Goal: Information Seeking & Learning: Check status

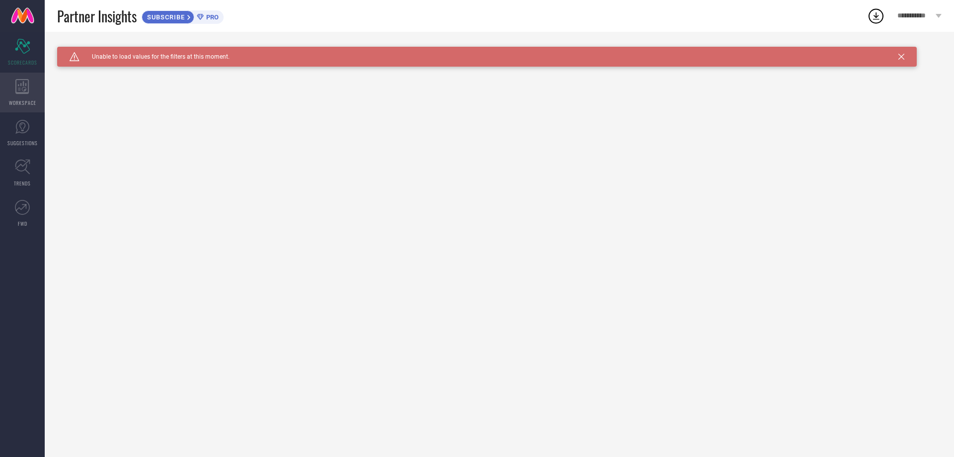
click at [15, 103] on span "WORKSPACE" at bounding box center [22, 102] width 27 height 7
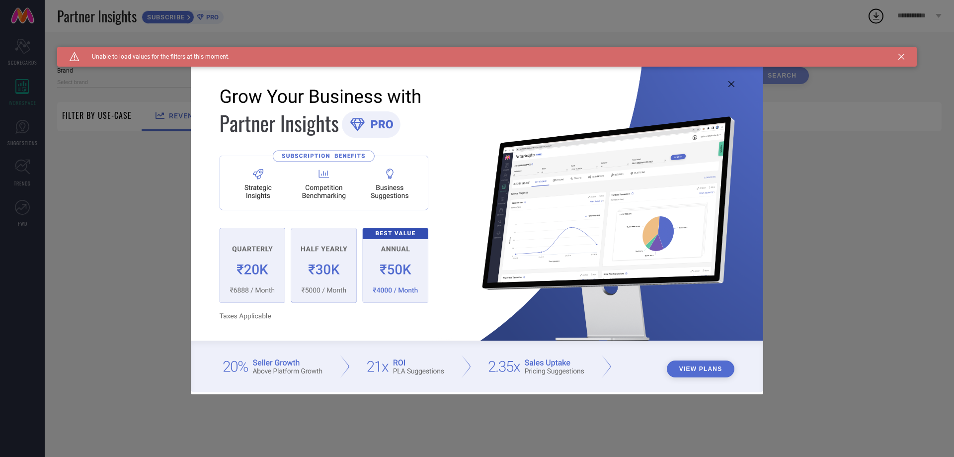
type input "1 STOP FASHION"
type input "All"
click at [731, 83] on icon at bounding box center [731, 84] width 6 height 6
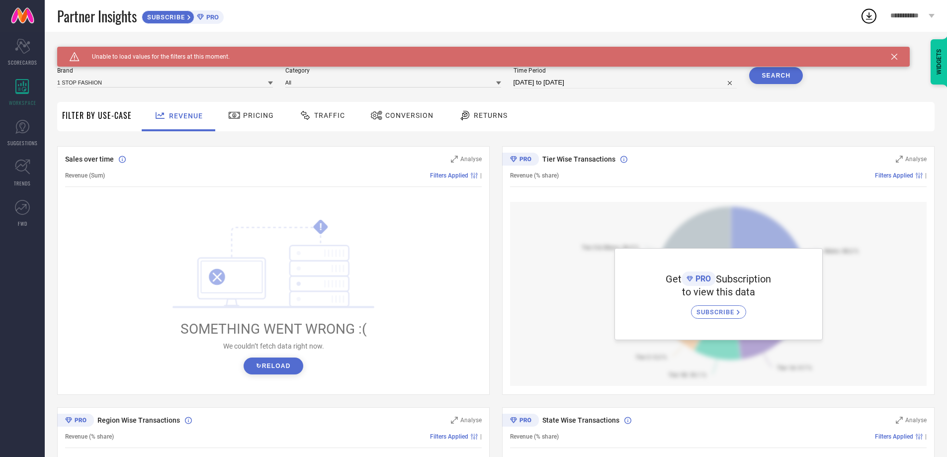
click at [282, 361] on button "↻ Reload" at bounding box center [272, 365] width 59 height 17
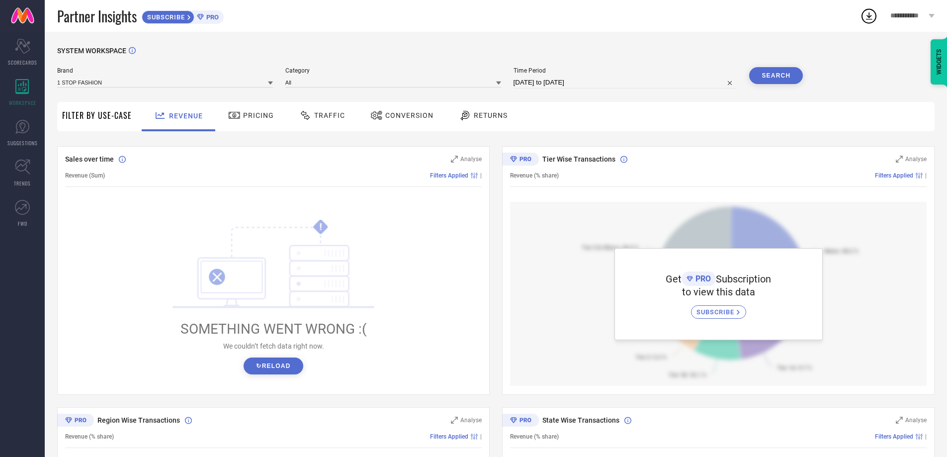
click at [282, 361] on button "↻ Reload" at bounding box center [272, 365] width 59 height 17
click at [38, 125] on link "SUGGESTIONS" at bounding box center [22, 133] width 45 height 40
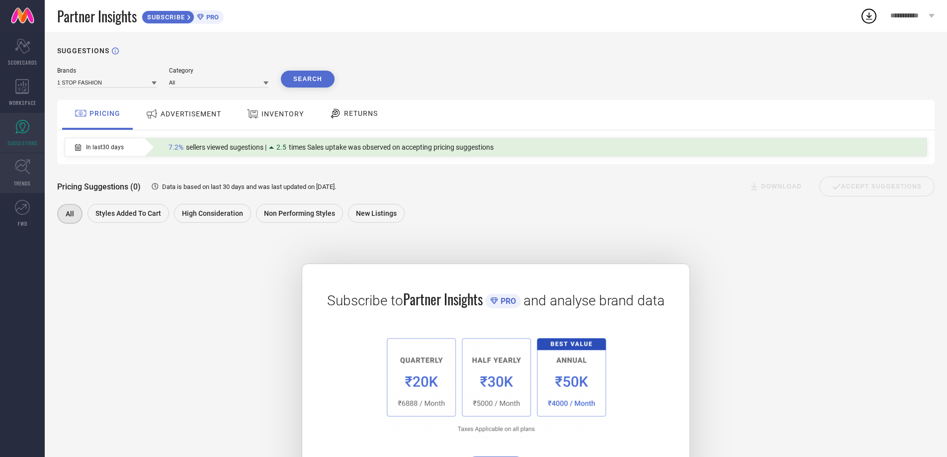
click at [29, 174] on icon at bounding box center [22, 167] width 15 height 15
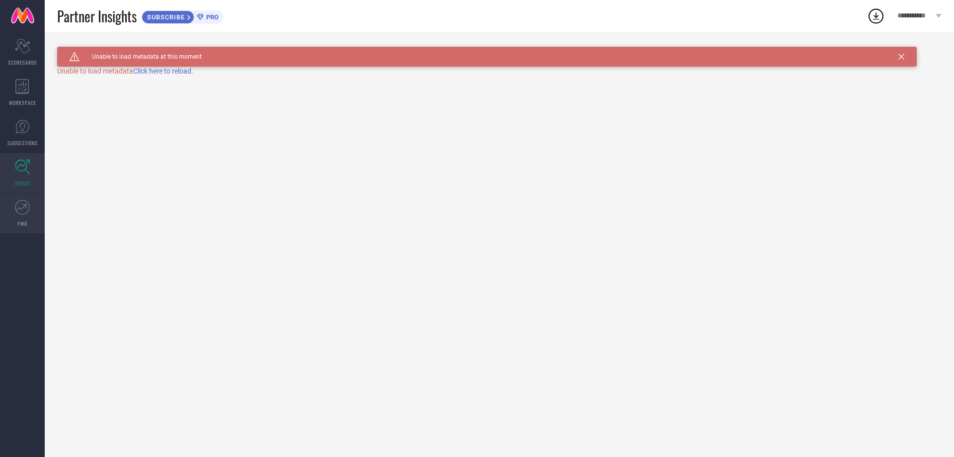
click at [19, 204] on icon at bounding box center [22, 207] width 15 height 15
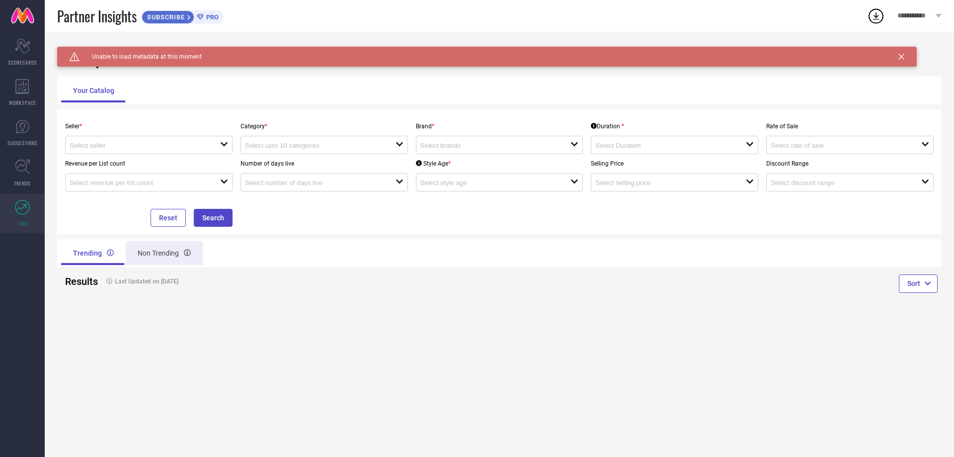
click at [166, 252] on div "Non Trending" at bounding box center [164, 253] width 77 height 24
click at [93, 250] on div "Trending" at bounding box center [92, 253] width 63 height 24
click at [31, 59] on span "SCORECARDS" at bounding box center [22, 62] width 29 height 7
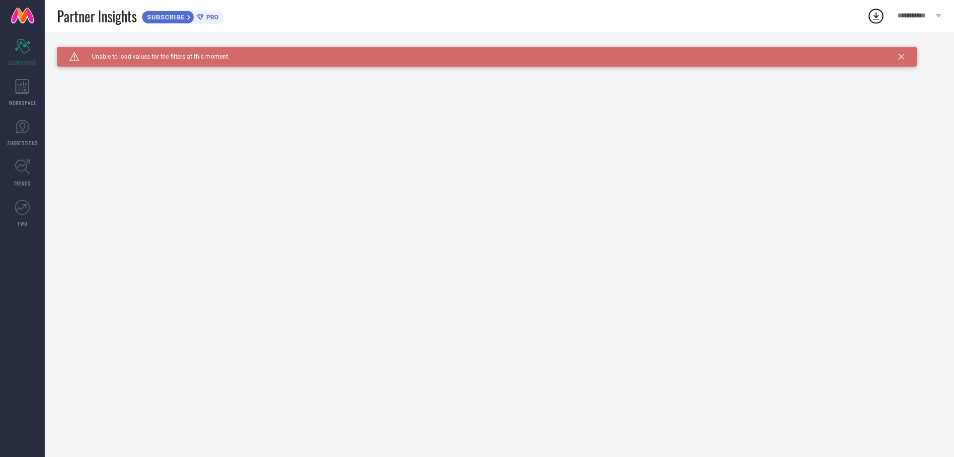
click at [183, 18] on span "SUBSCRIBE" at bounding box center [164, 16] width 45 height 7
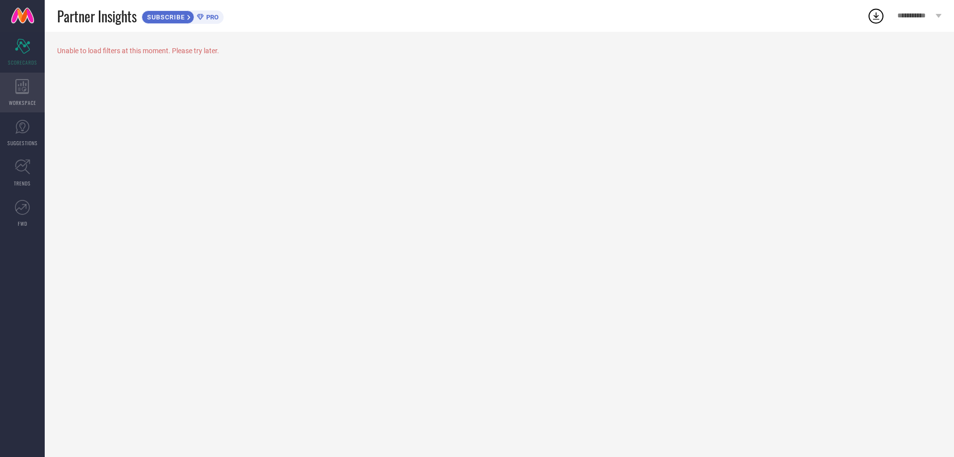
click at [29, 98] on div "WORKSPACE" at bounding box center [22, 93] width 45 height 40
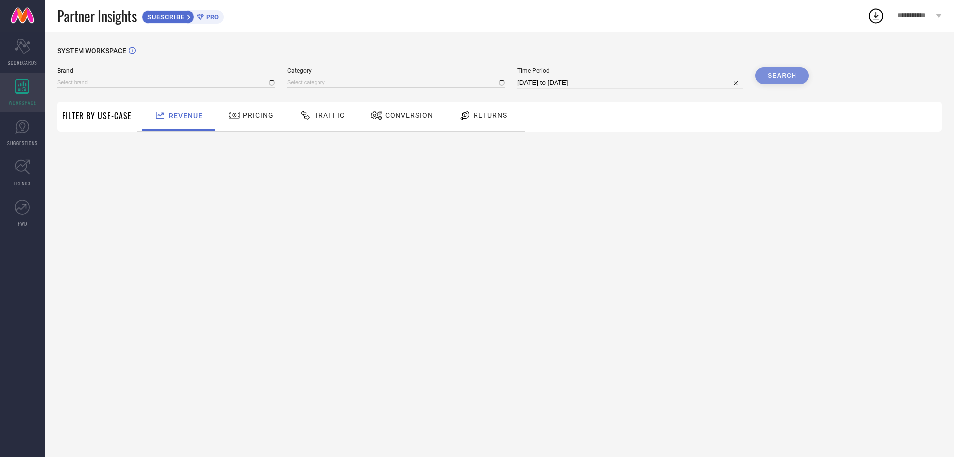
type input "1 STOP FASHION"
type input "All"
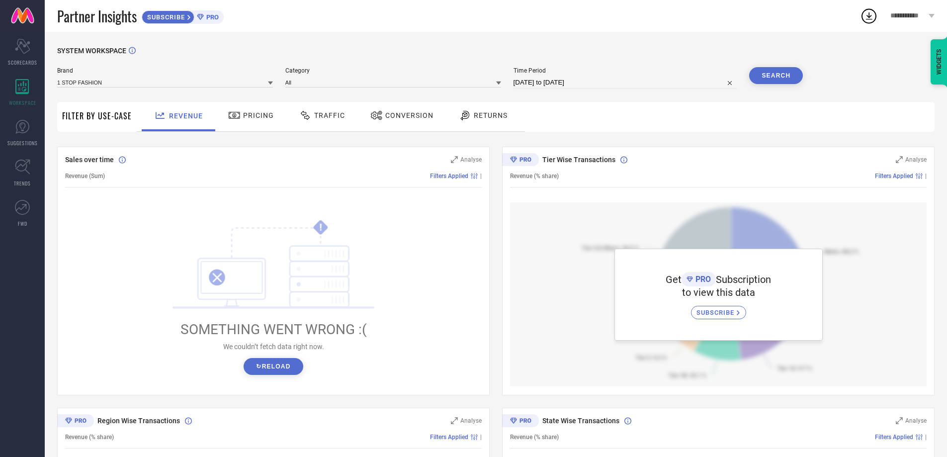
click at [259, 119] on span "Pricing" at bounding box center [258, 115] width 31 height 8
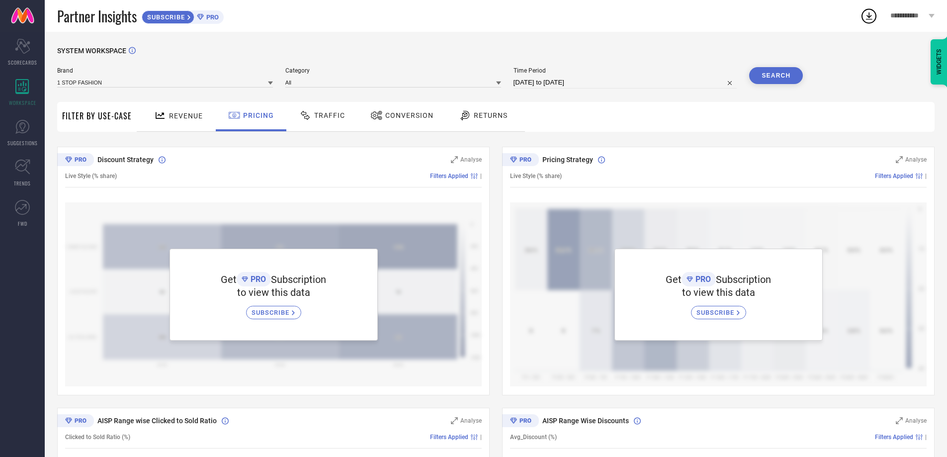
click at [336, 118] on span "Traffic" at bounding box center [329, 115] width 31 height 8
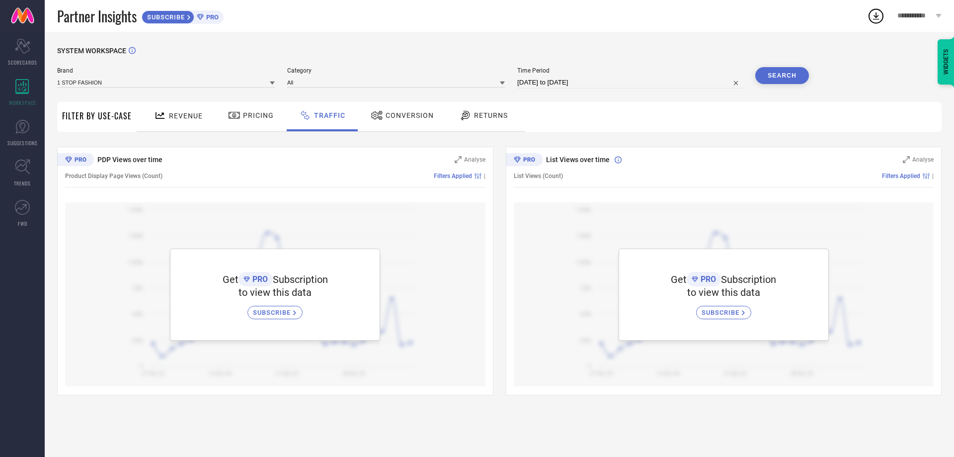
click at [402, 115] on span "Conversion" at bounding box center [410, 115] width 48 height 8
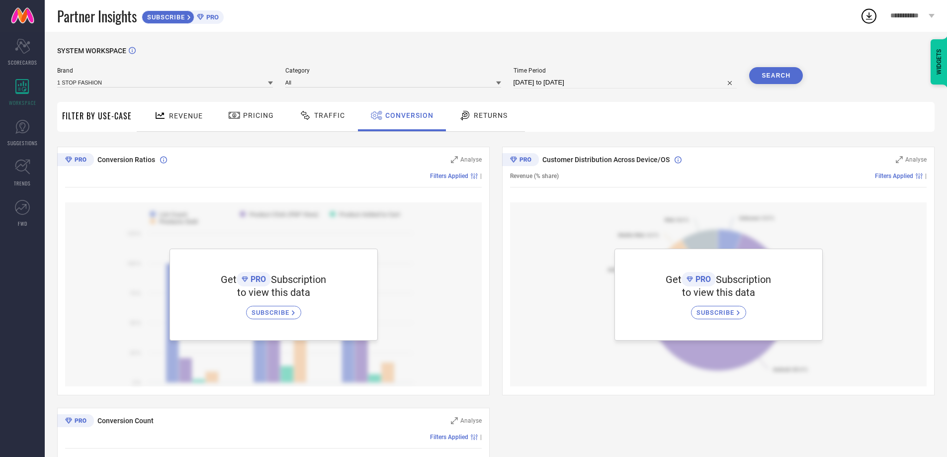
click at [487, 115] on span "Returns" at bounding box center [491, 115] width 34 height 8
